Goal: Check status: Check status

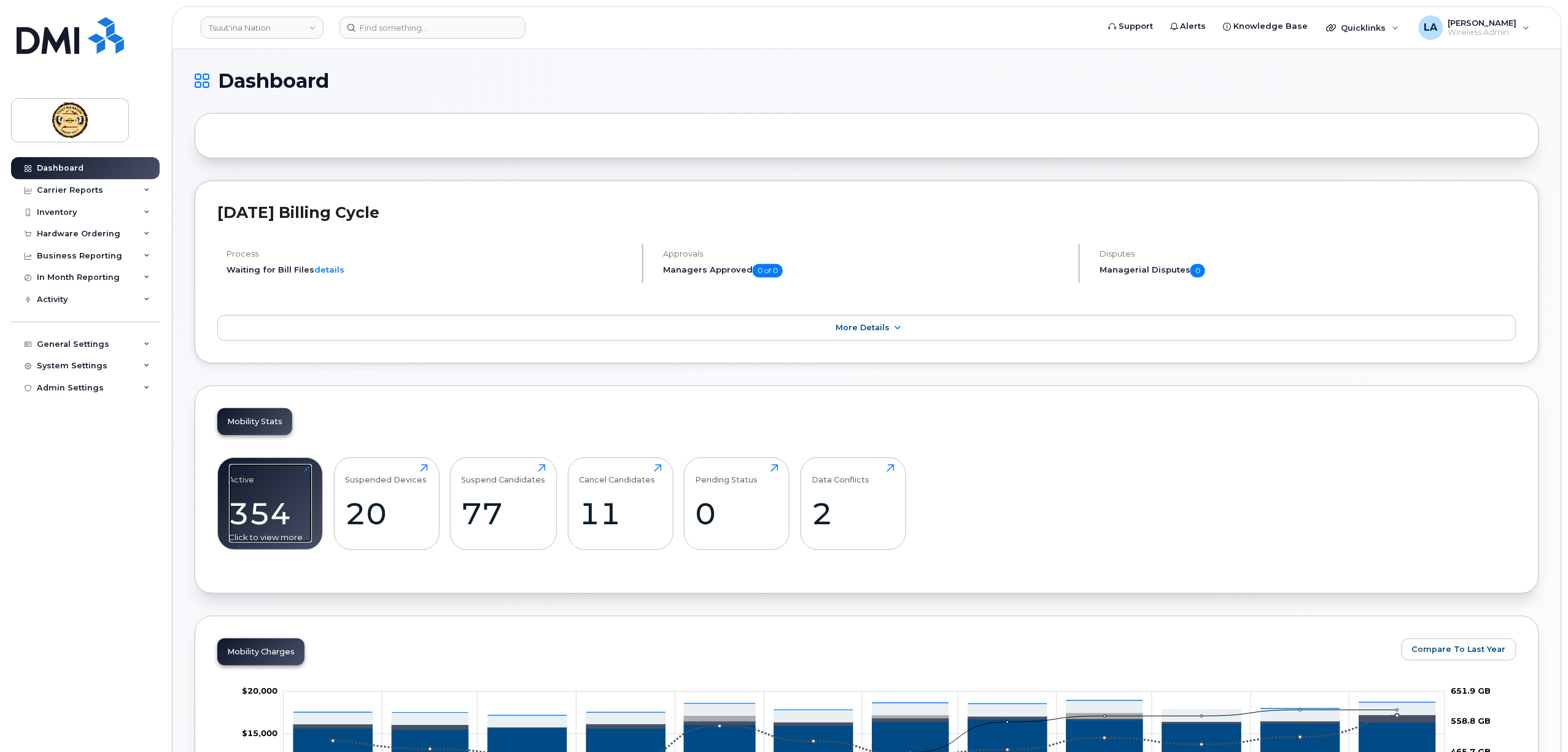
click at [266, 482] on div "Active 354 Click to view more" at bounding box center [270, 503] width 83 height 79
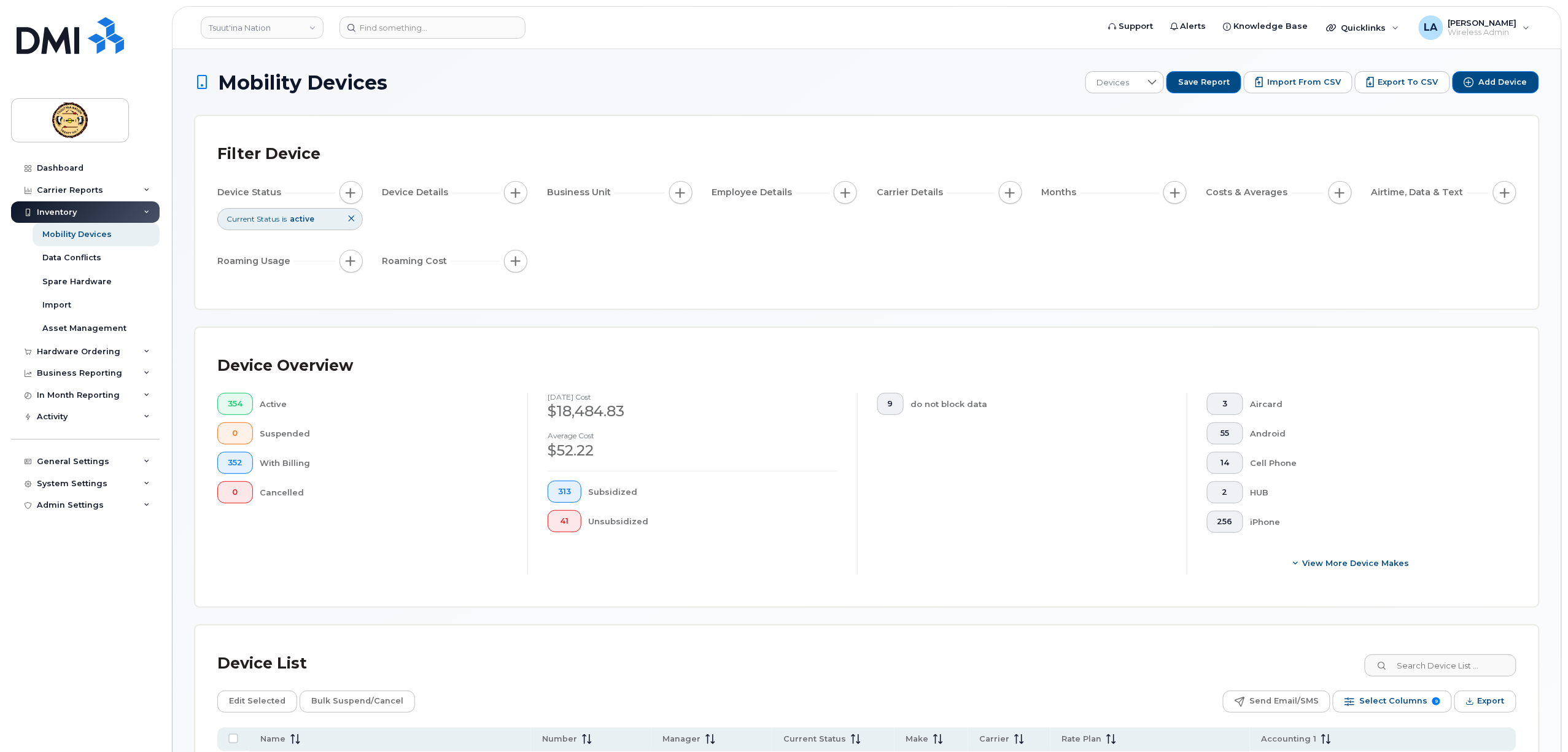
click at [1438, 679] on div "Device List" at bounding box center [866, 663] width 1299 height 32
click at [1435, 670] on input at bounding box center [1440, 665] width 153 height 22
type input "v"
paste input "4034620281"
type input "4034620281"
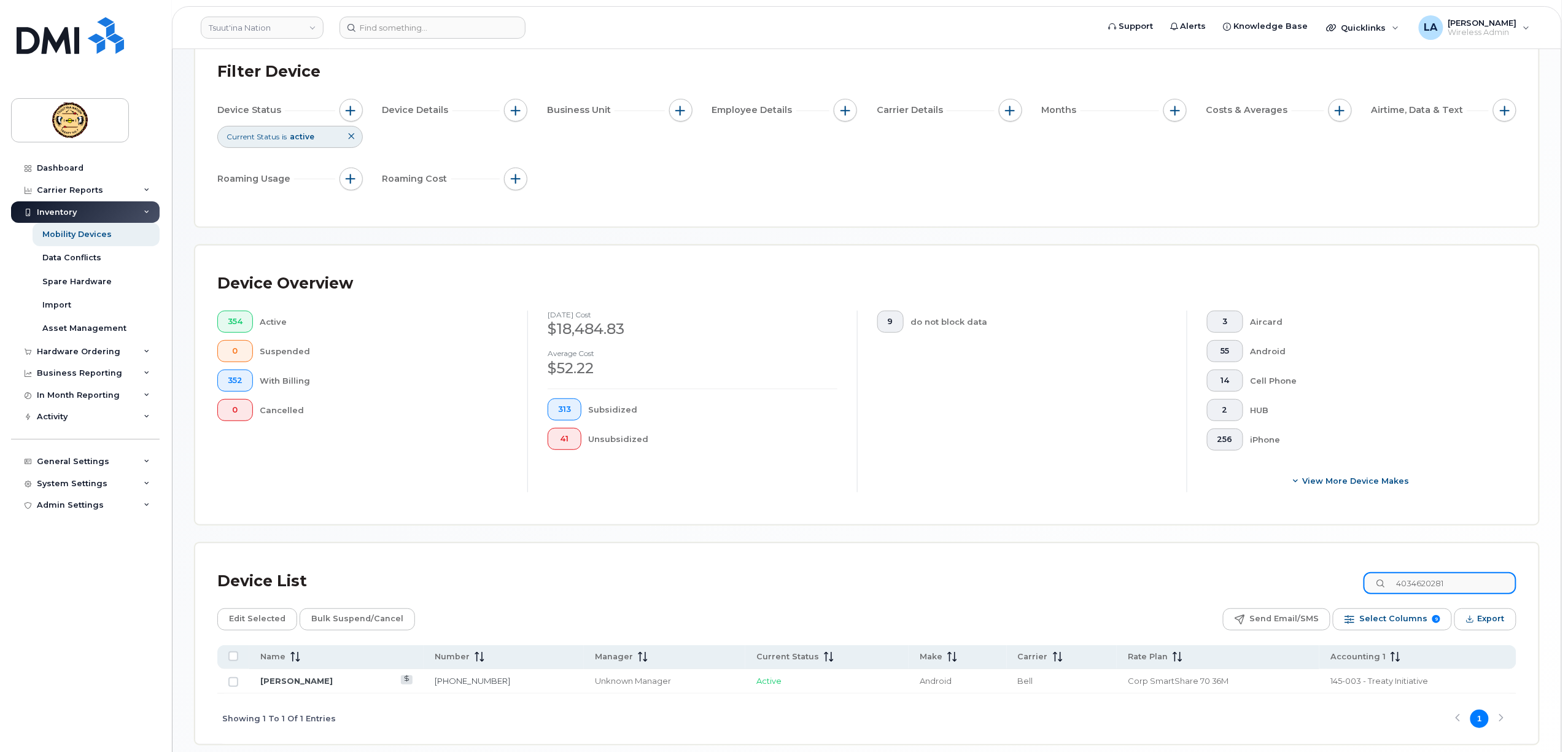
scroll to position [138, 0]
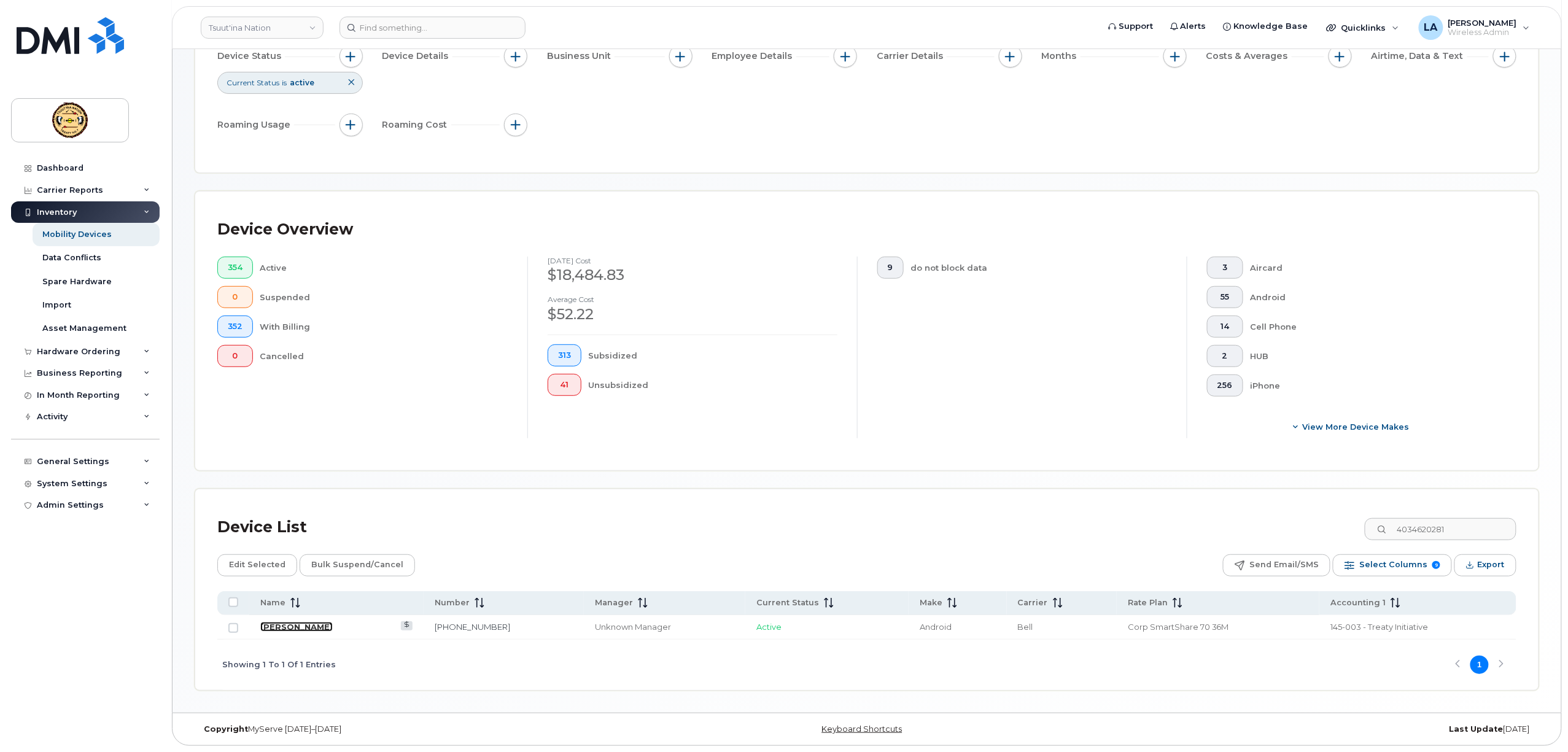
click at [288, 622] on link "Jeanne Crowchild" at bounding box center [297, 627] width 72 height 10
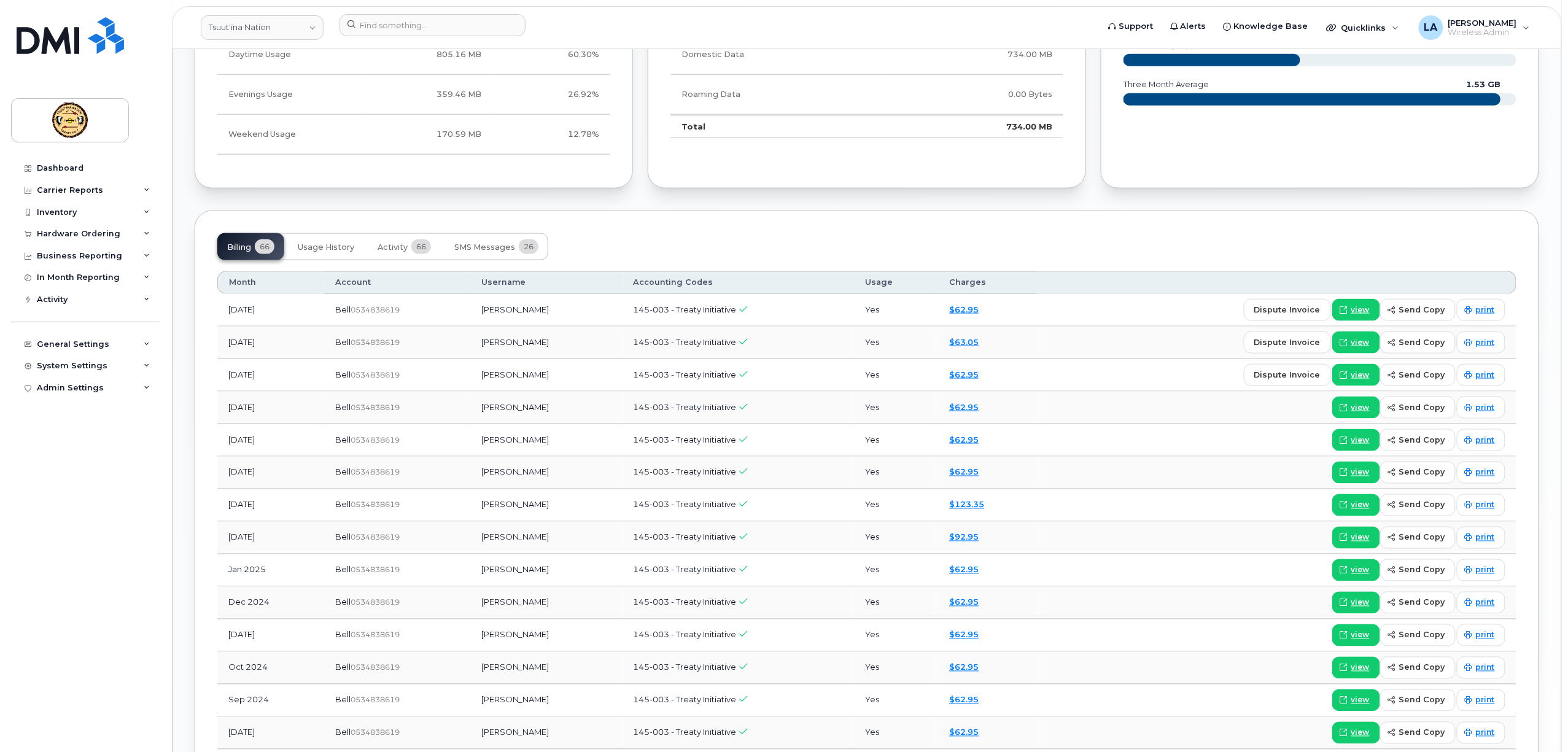
scroll to position [736, 0]
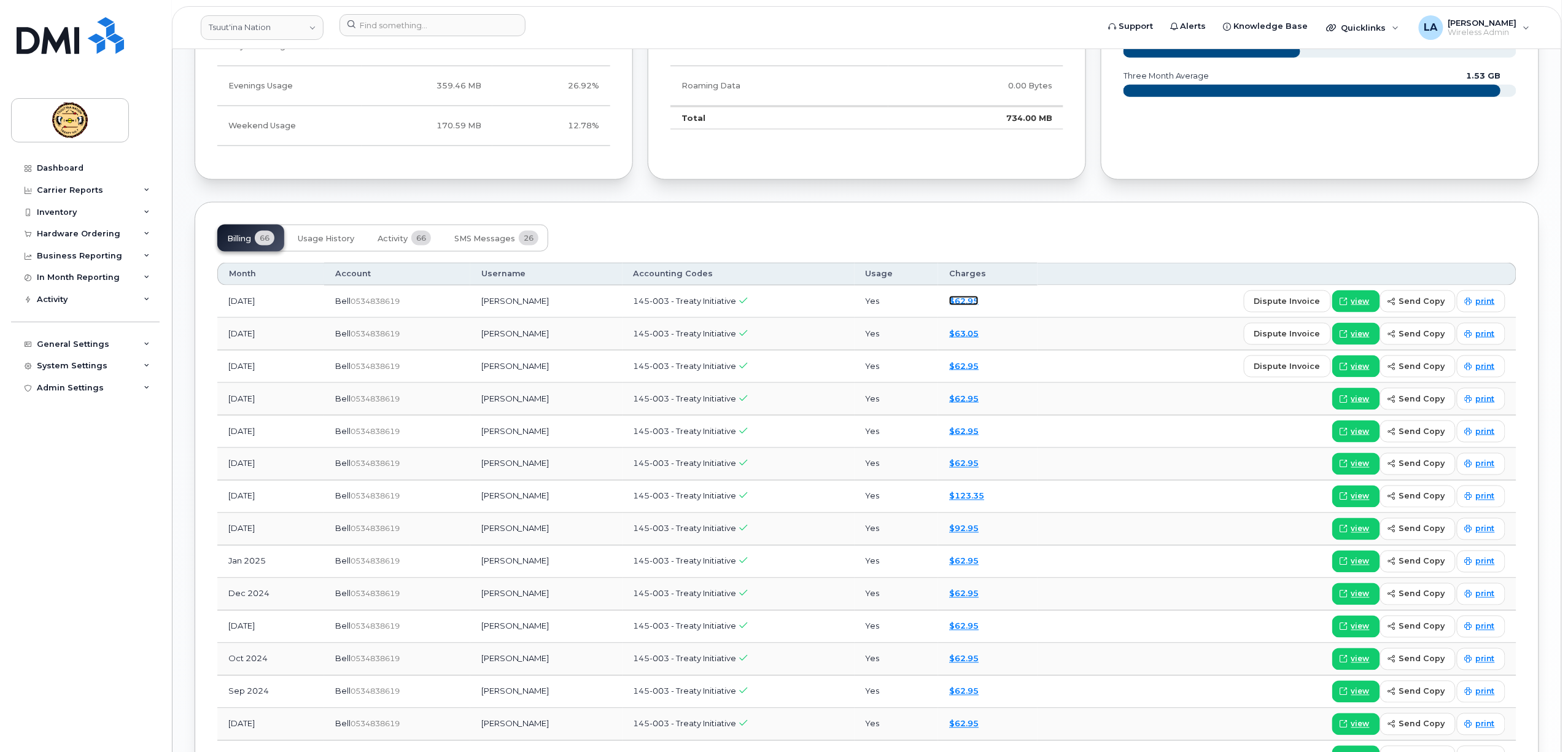
click at [979, 300] on link "$62.95" at bounding box center [964, 301] width 30 height 10
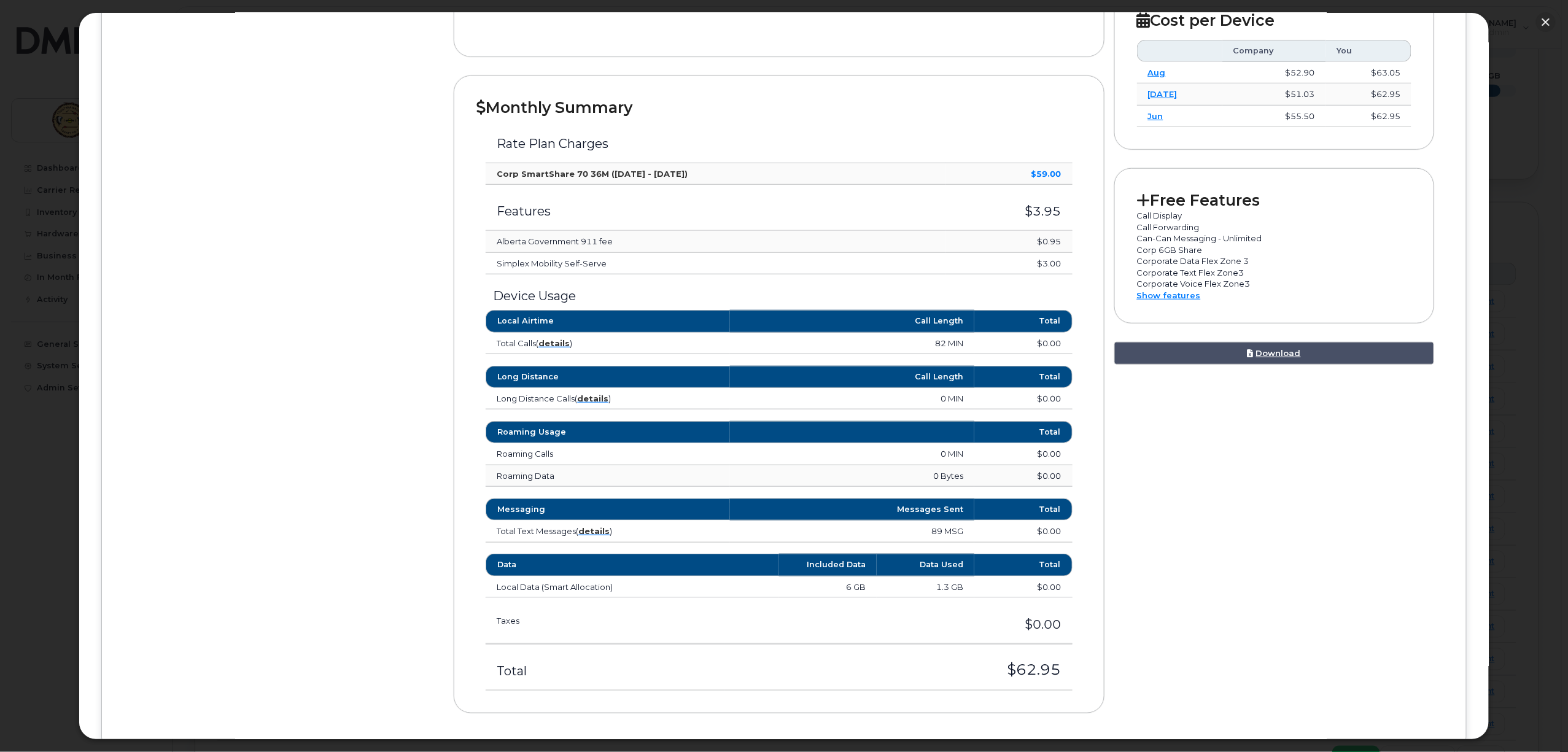
scroll to position [409, 0]
